Goal: Find specific page/section: Find specific page/section

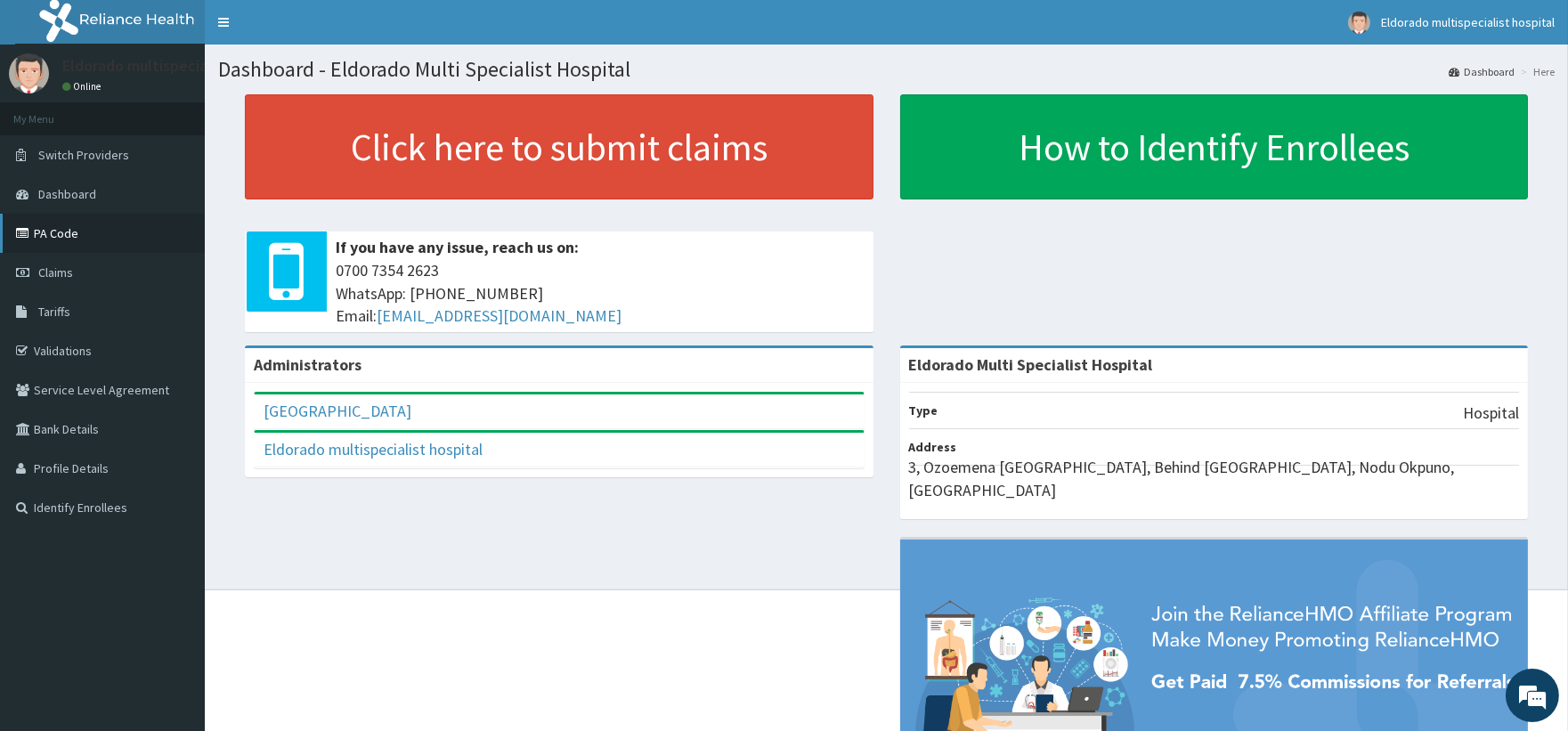
click at [92, 232] on link "PA Code" at bounding box center [102, 233] width 205 height 40
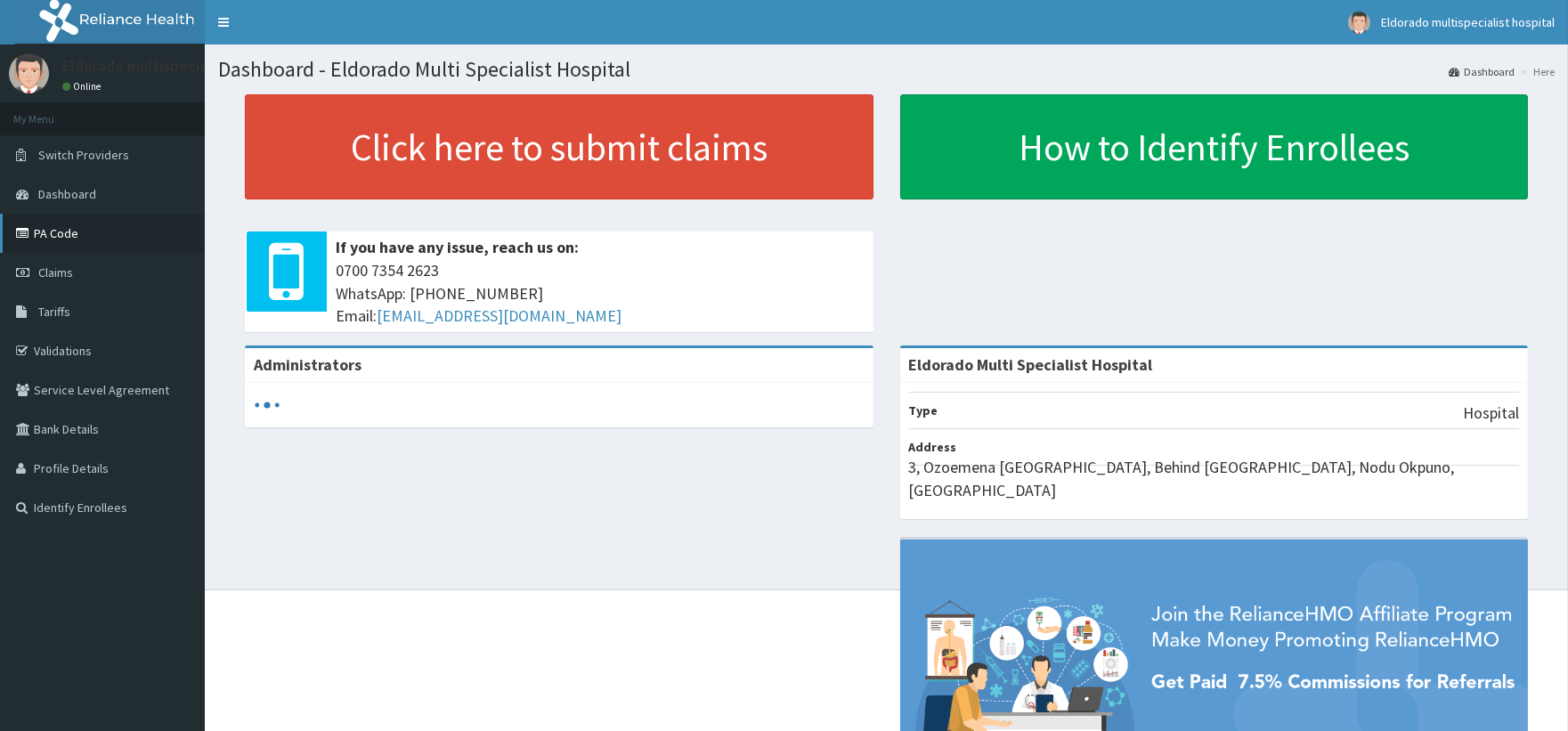
click at [92, 233] on link "PA Code" at bounding box center [102, 233] width 205 height 40
